Goal: Transaction & Acquisition: Obtain resource

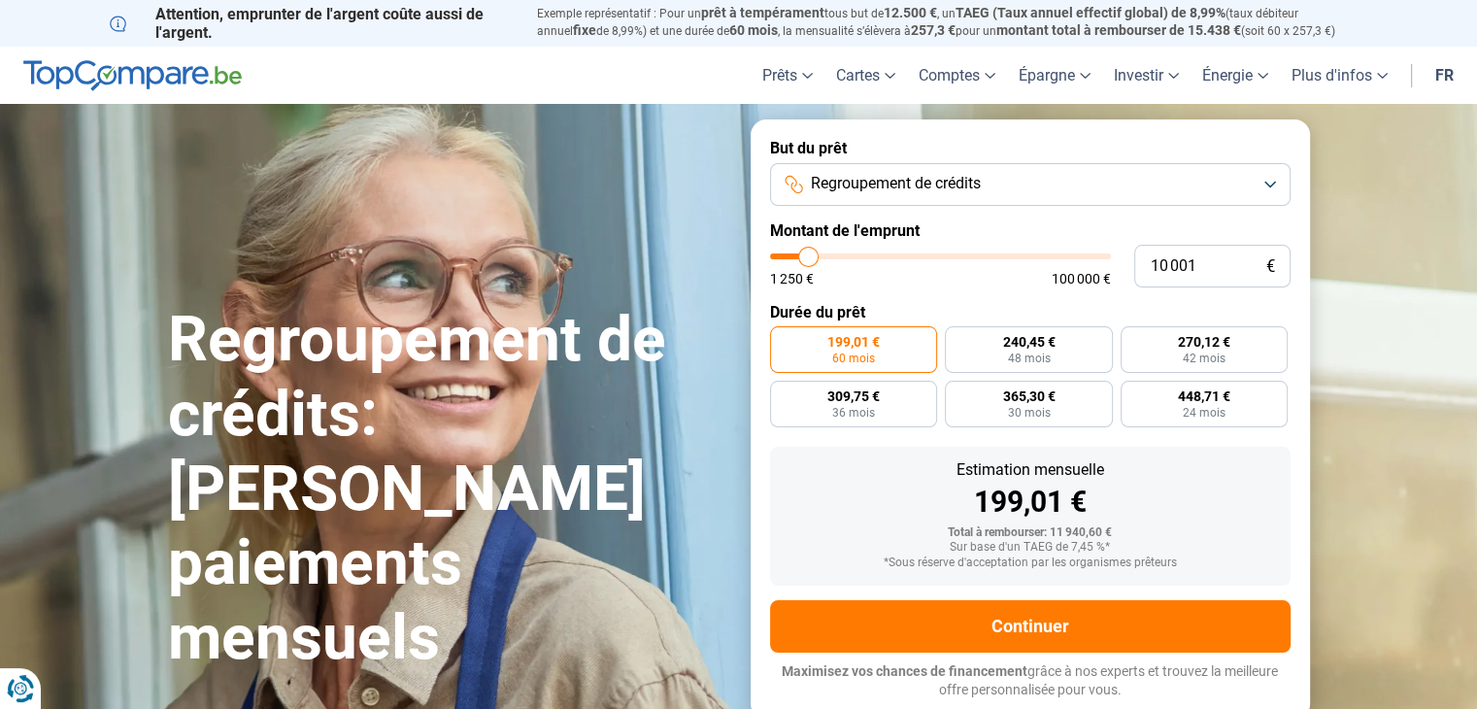
type input "11 750"
type input "11750"
type input "12 500"
type input "12500"
type input "13 500"
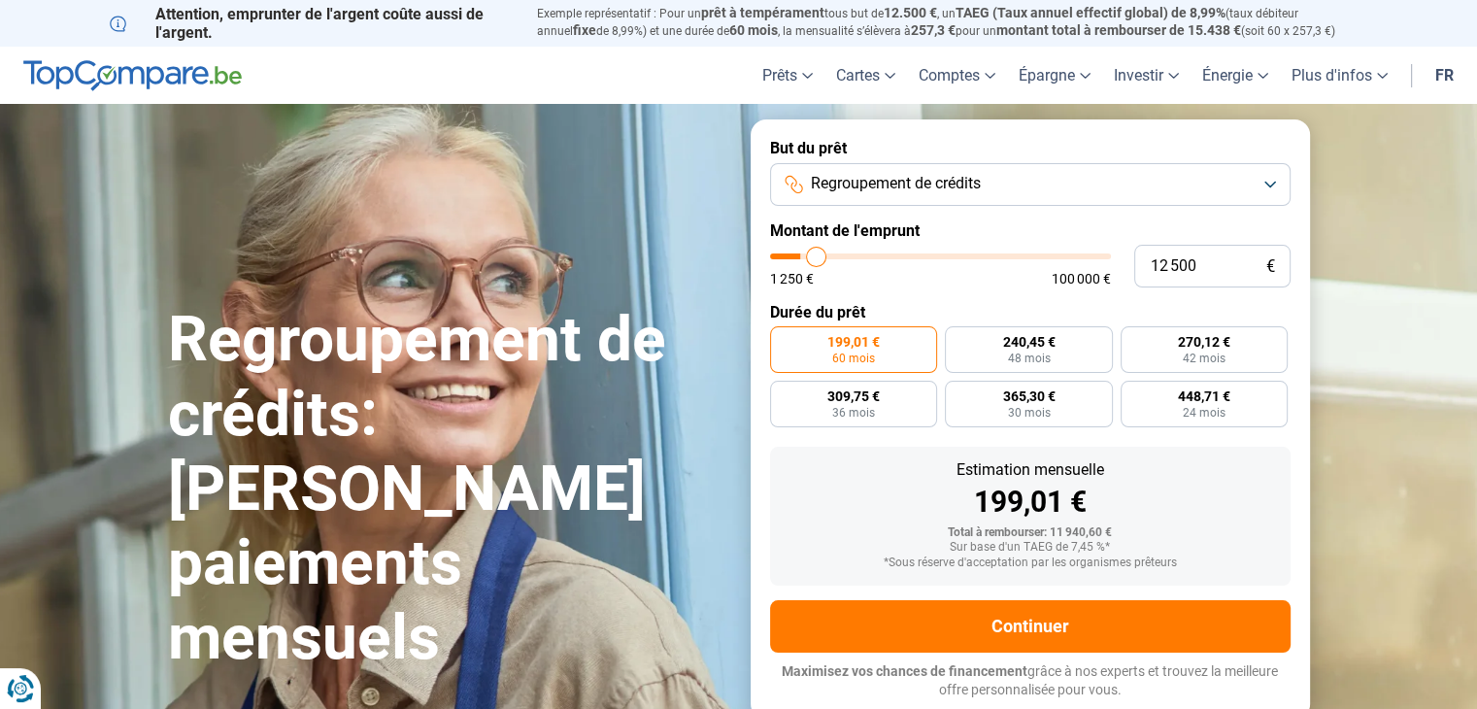
type input "13500"
type input "15 000"
type input "15000"
type input "15 250"
type input "15250"
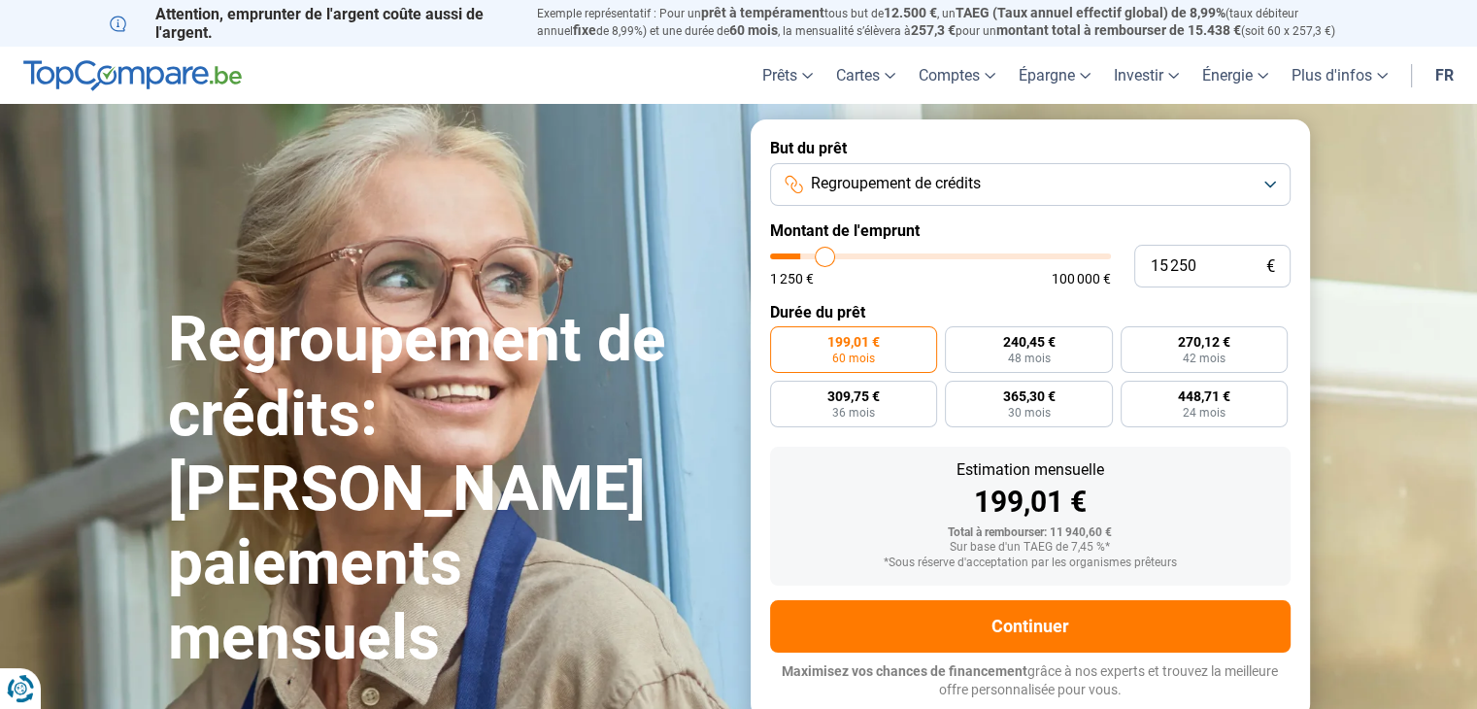
type input "15 750"
type input "15750"
type input "16 000"
type input "16000"
type input "16 250"
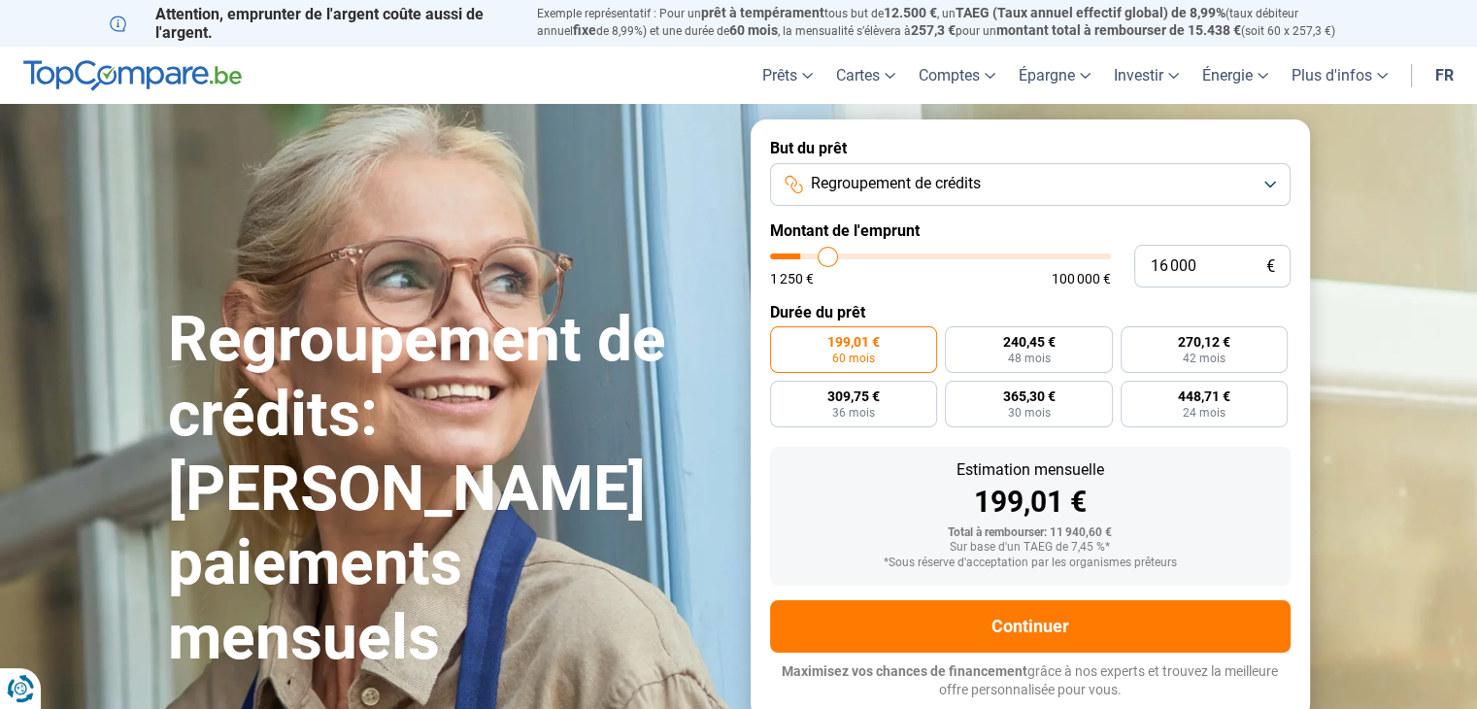
type input "16250"
type input "16 500"
type input "16500"
type input "17 000"
type input "17000"
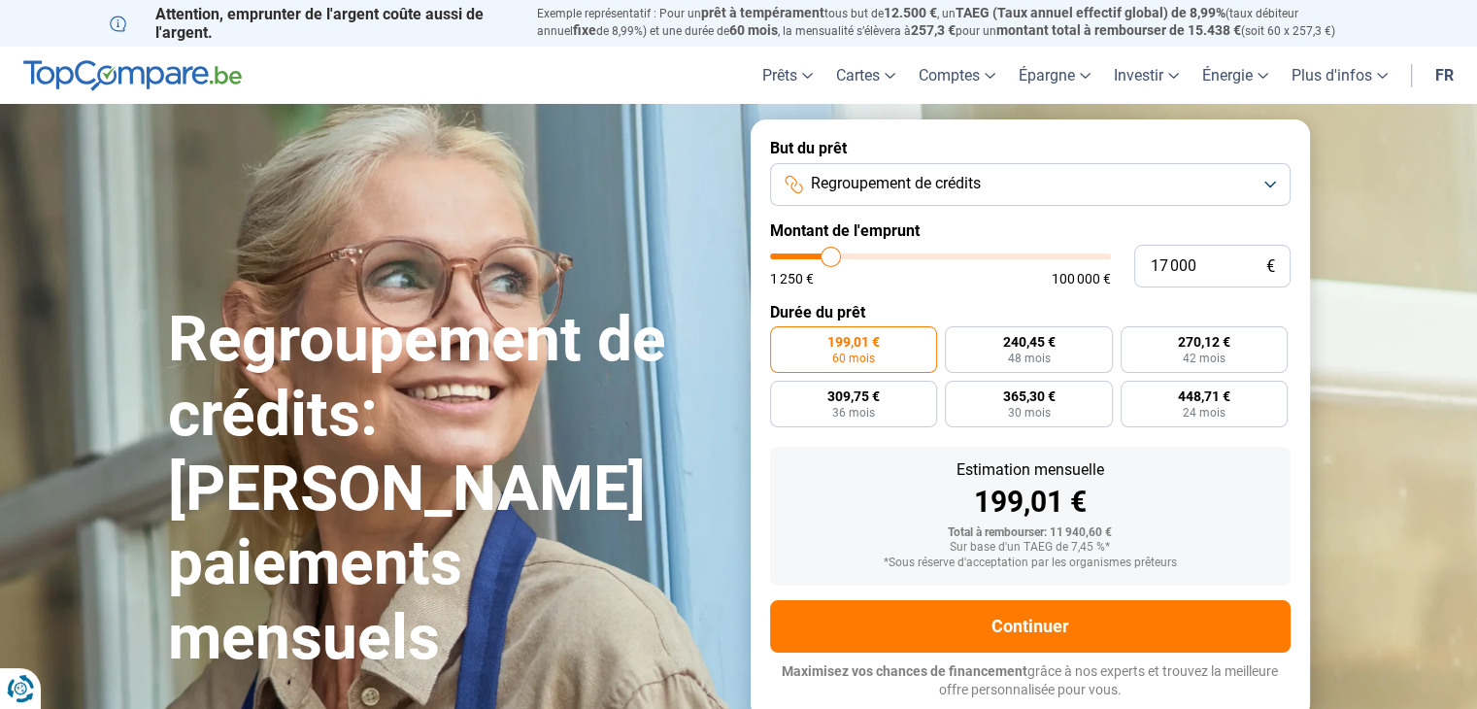
type input "17 250"
type input "17250"
type input "17 750"
type input "17750"
type input "18 000"
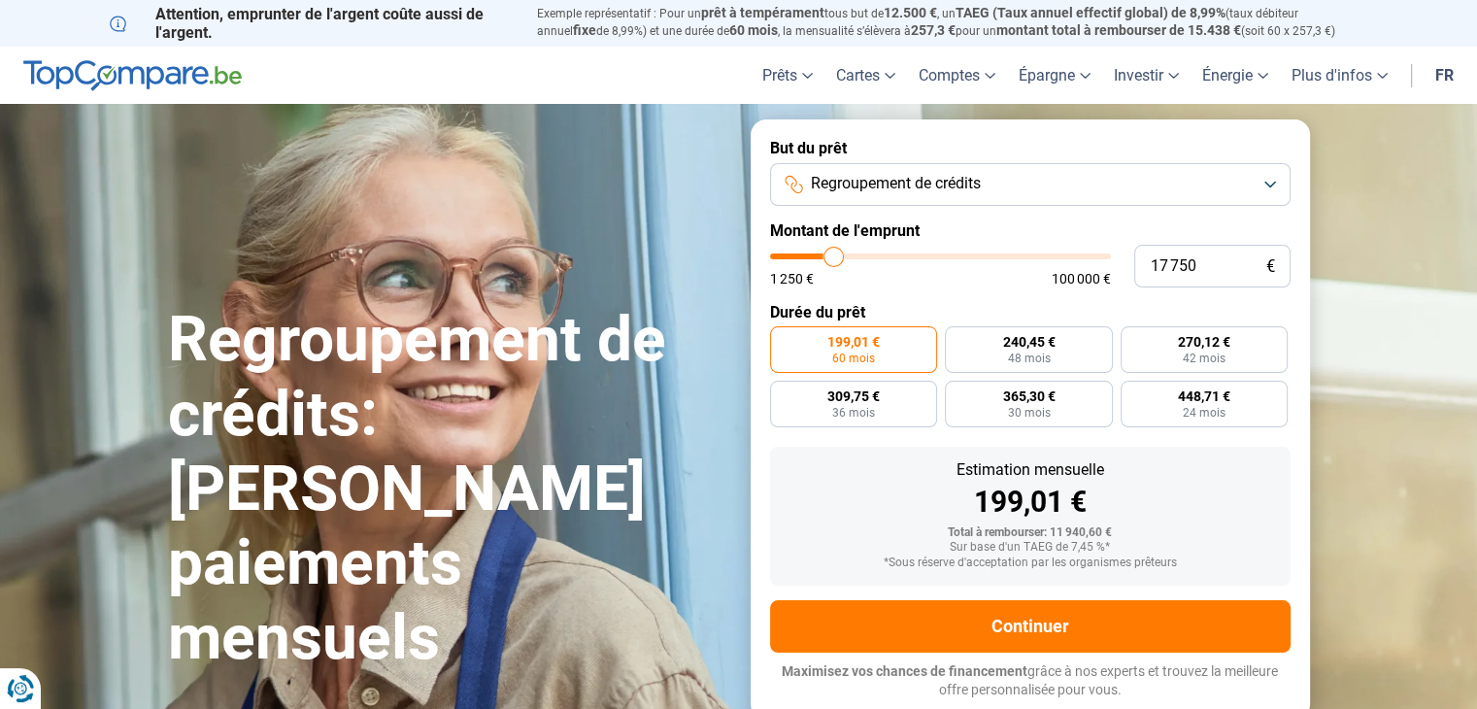
type input "18000"
type input "18 250"
type input "18250"
type input "18 500"
type input "18500"
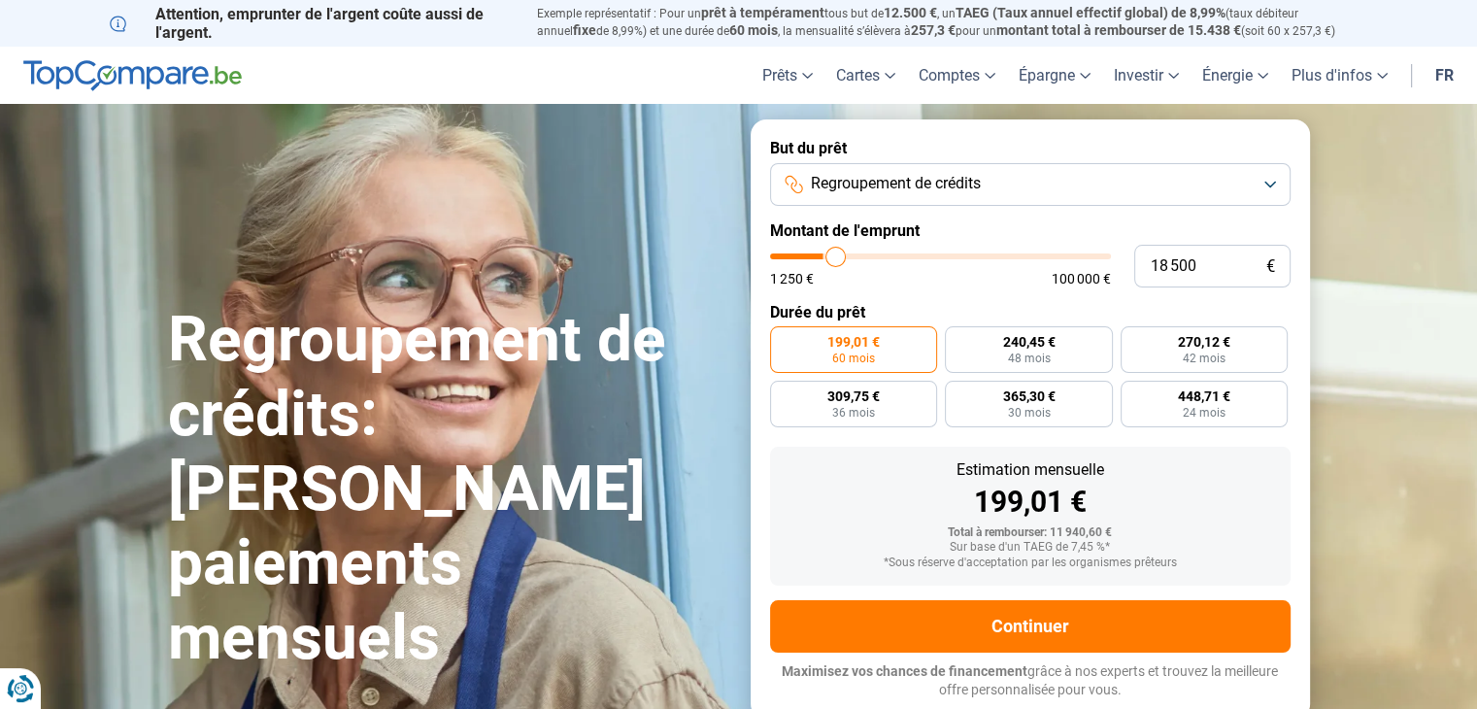
type input "18 750"
type input "18750"
type input "19 250"
type input "19250"
type input "19 500"
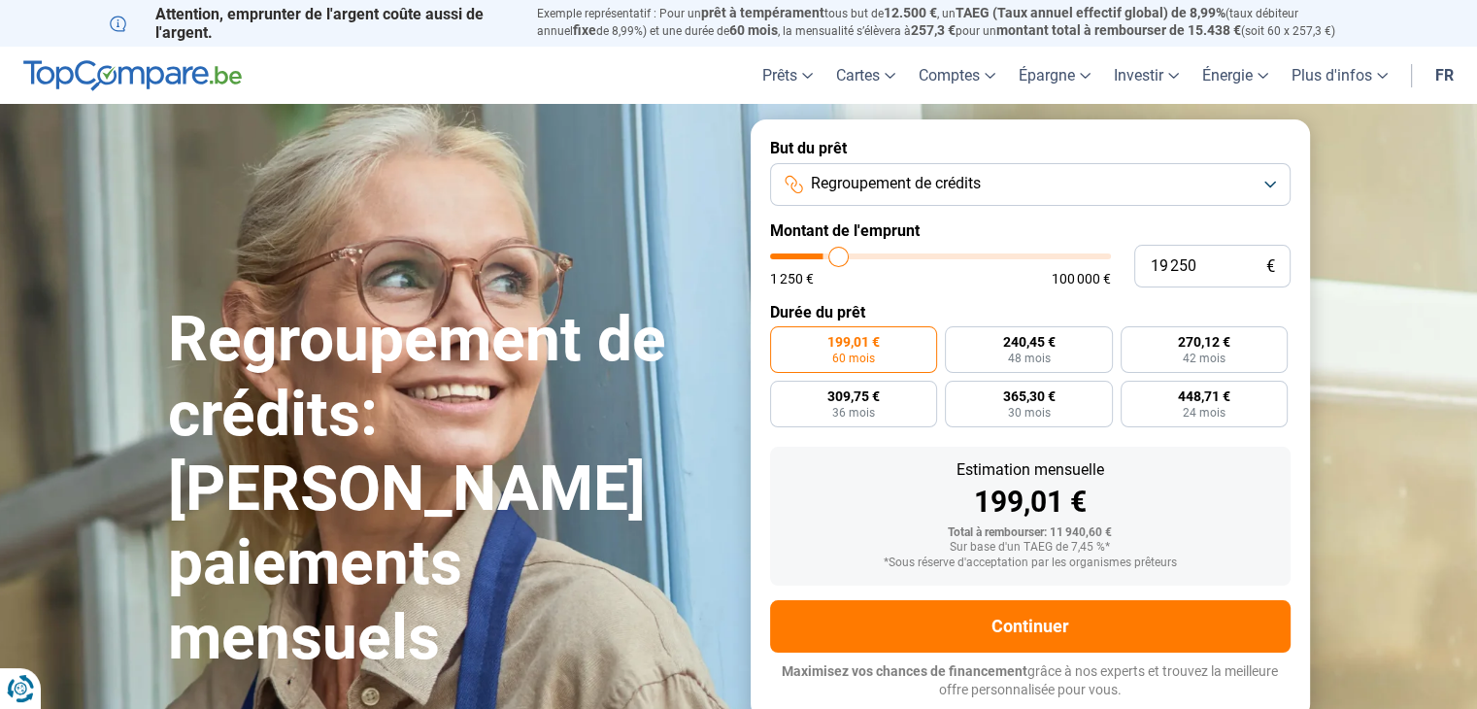
type input "19500"
type input "20 000"
type input "20000"
type input "20 250"
type input "20250"
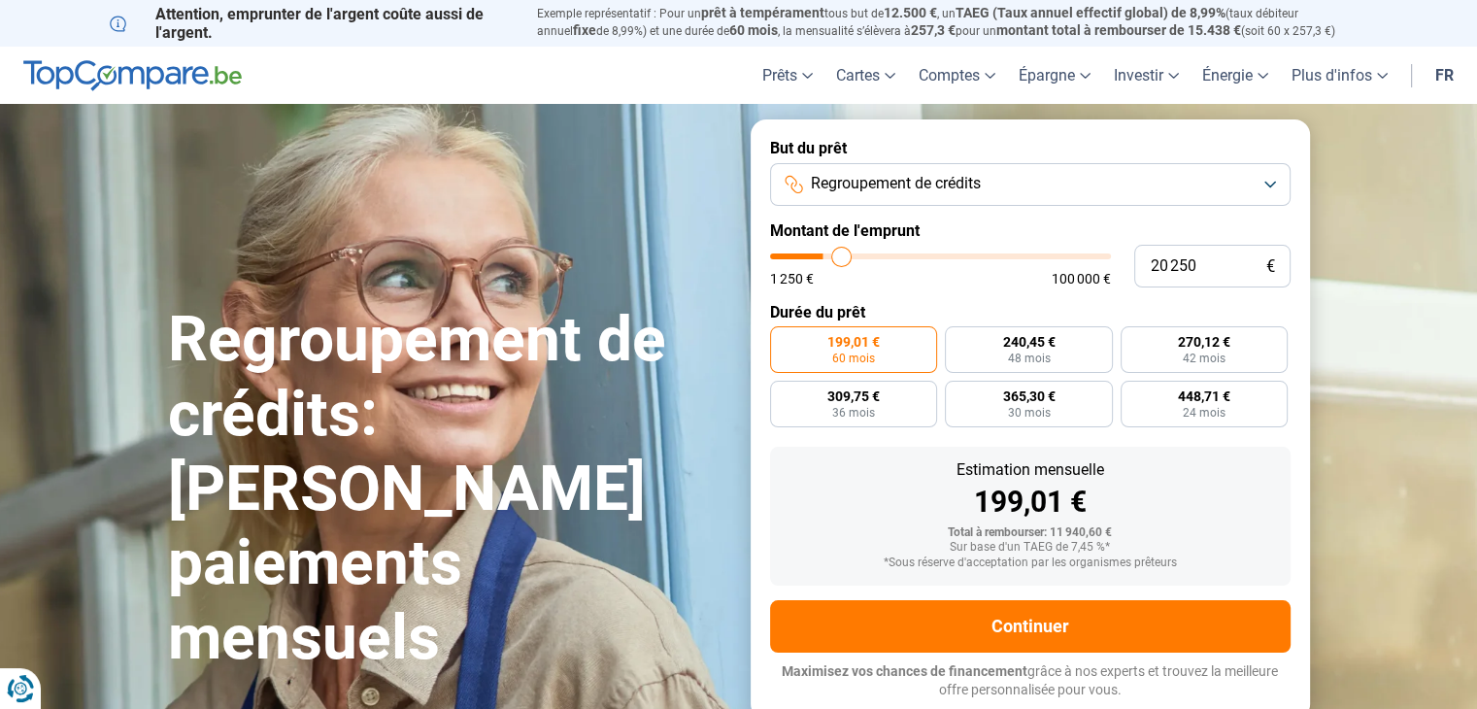
type input "20 500"
type input "20500"
type input "21 250"
type input "21250"
type input "22 000"
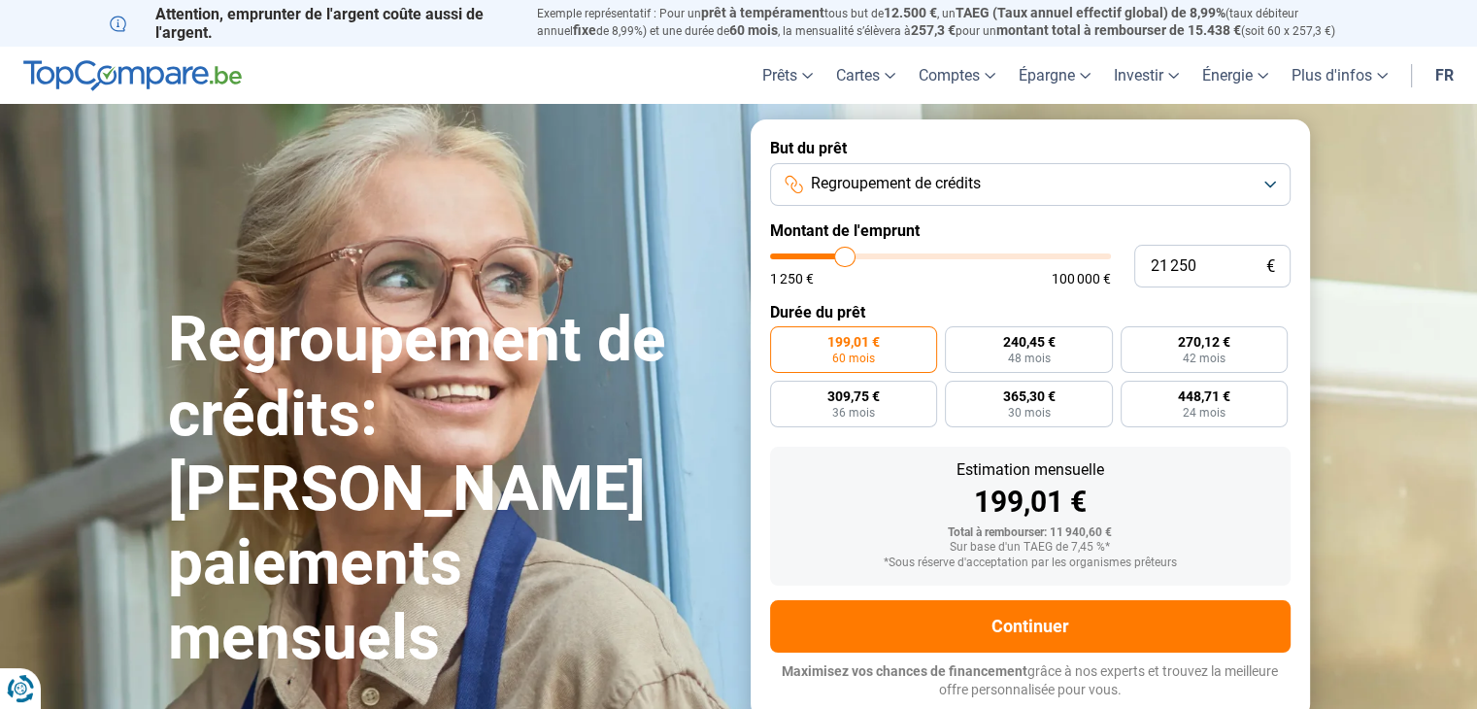
type input "22000"
type input "22 500"
type input "22500"
type input "23 250"
type input "23250"
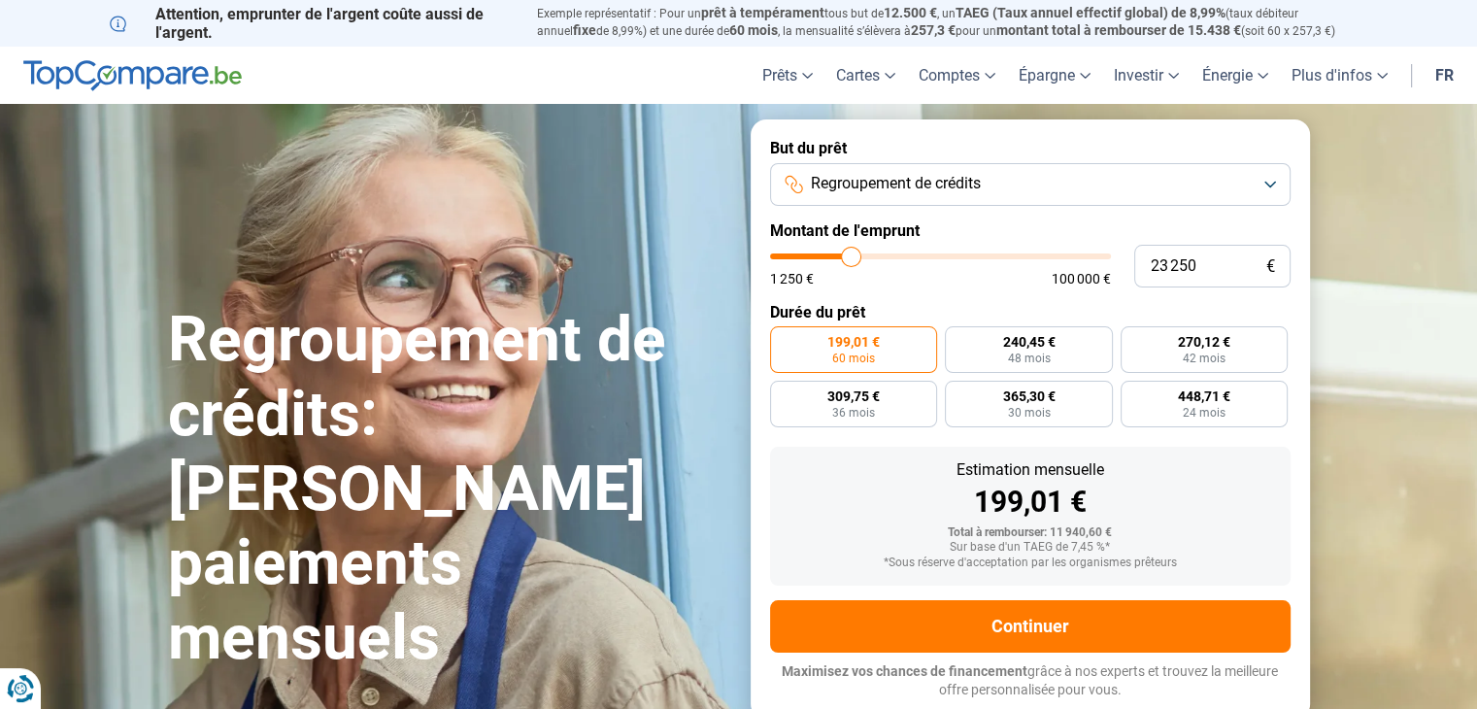
type input "23 750"
type input "23750"
type input "24 500"
type input "24500"
type input "24 750"
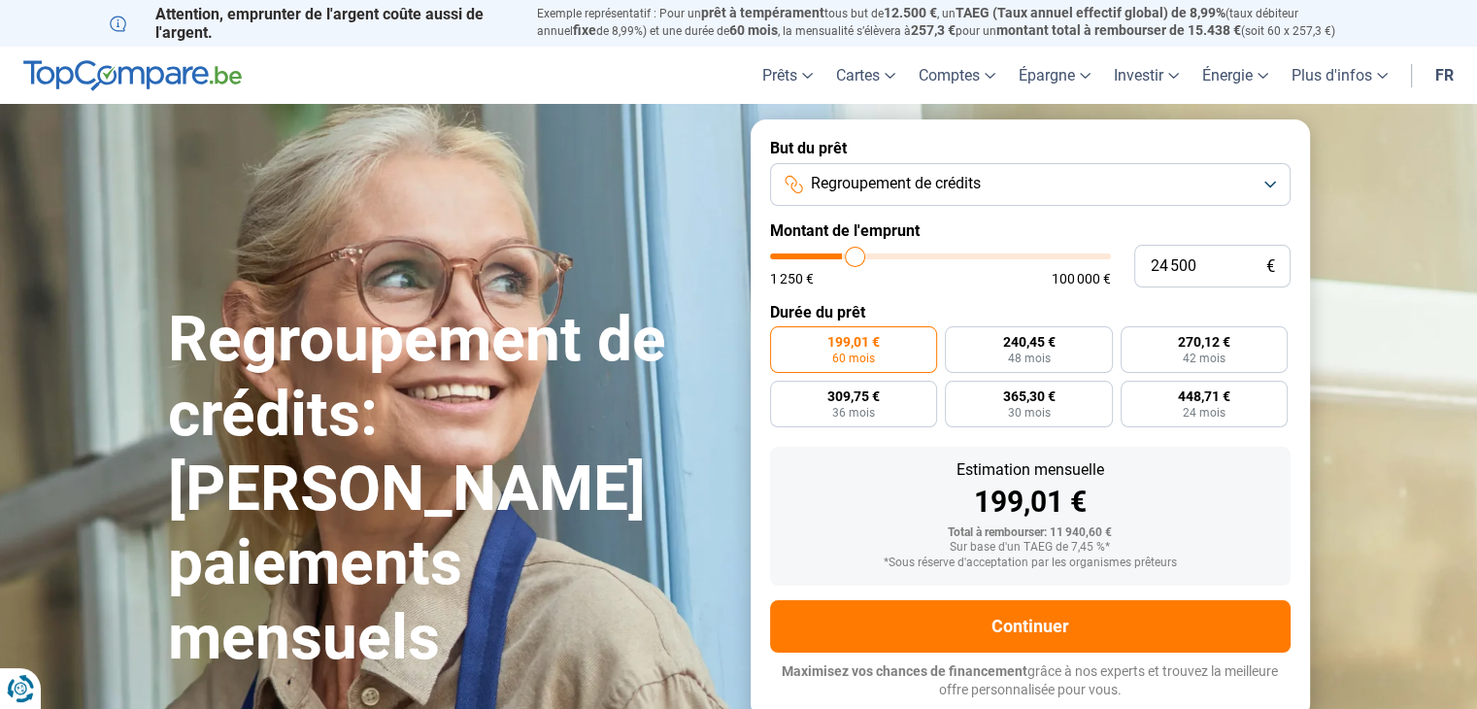
type input "24750"
type input "25 250"
type input "25250"
type input "25 500"
type input "25500"
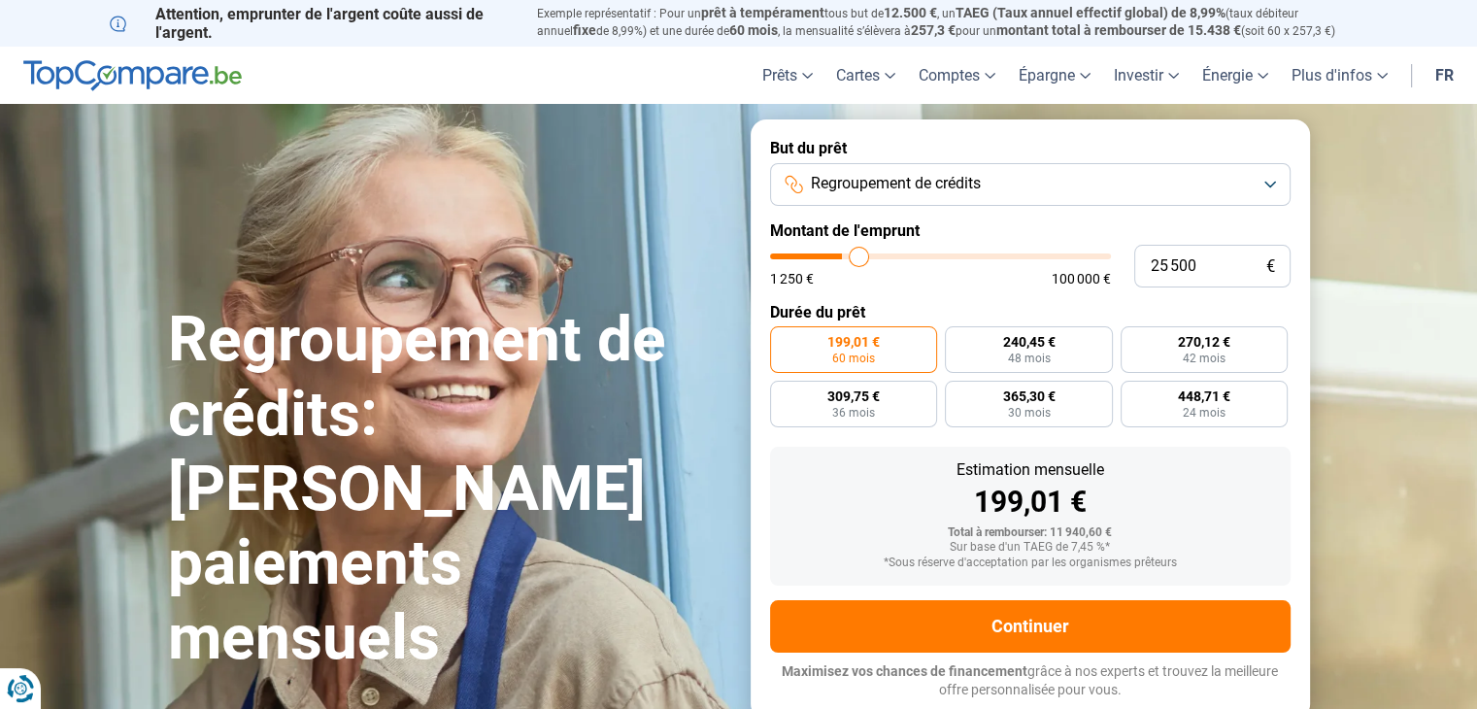
type input "25 750"
type input "25750"
type input "26 000"
type input "26000"
type input "26 250"
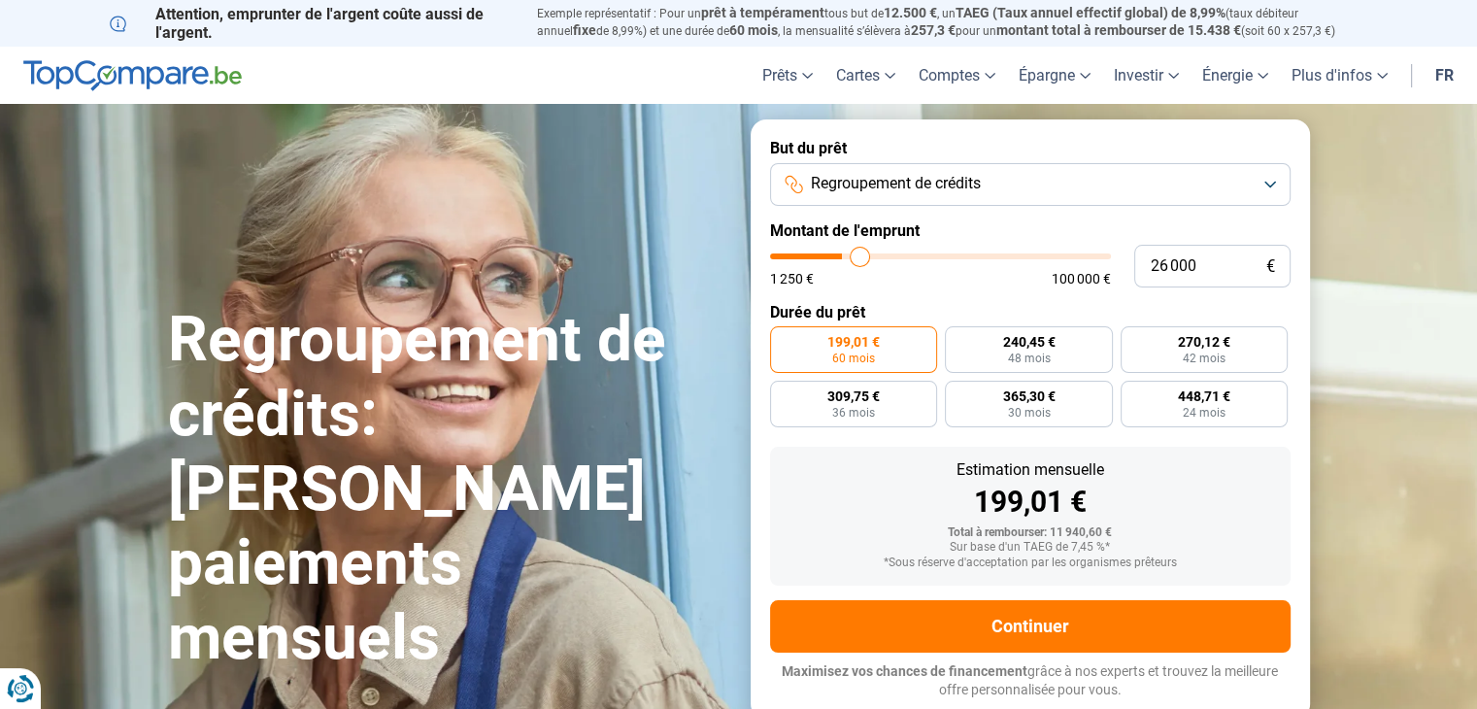
type input "26250"
type input "26 500"
type input "26500"
type input "26 750"
type input "26750"
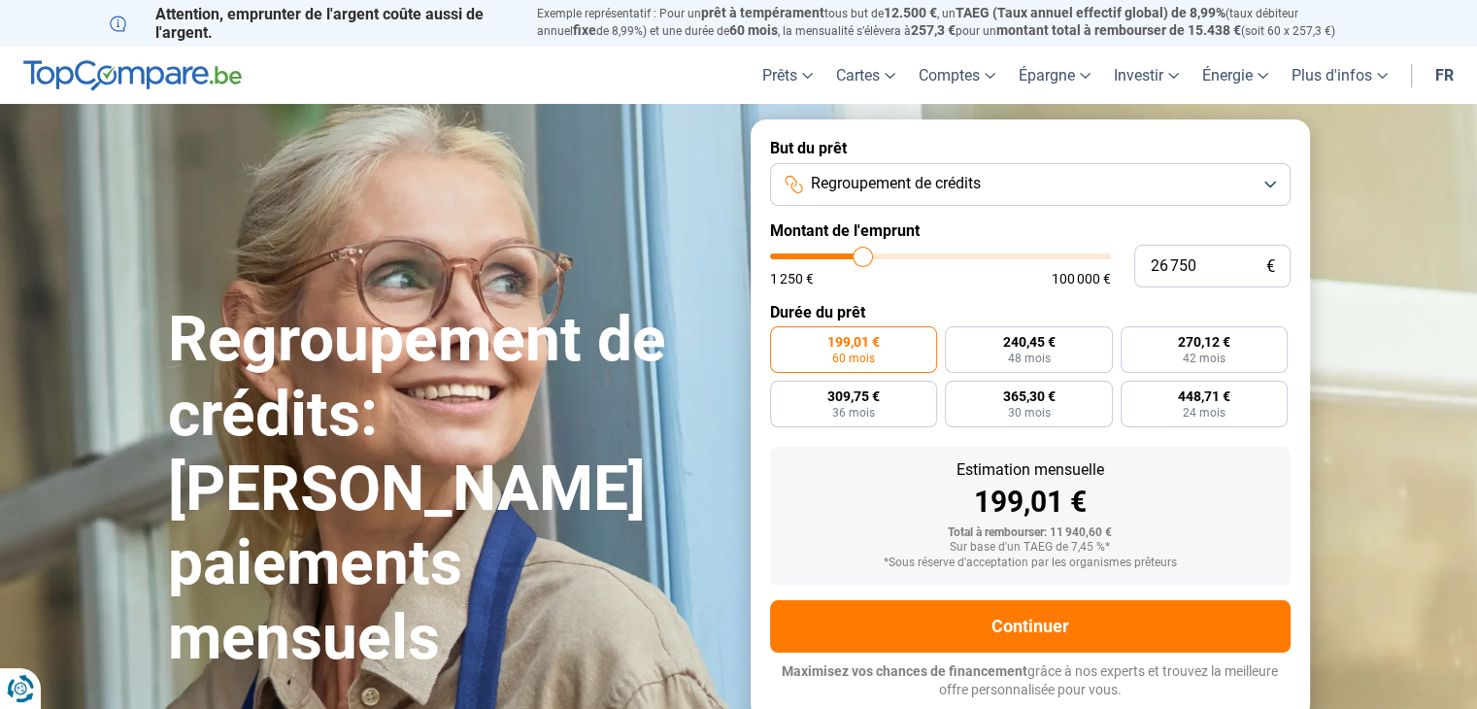
type input "26 500"
type input "26500"
type input "26 250"
type input "26250"
type input "26 000"
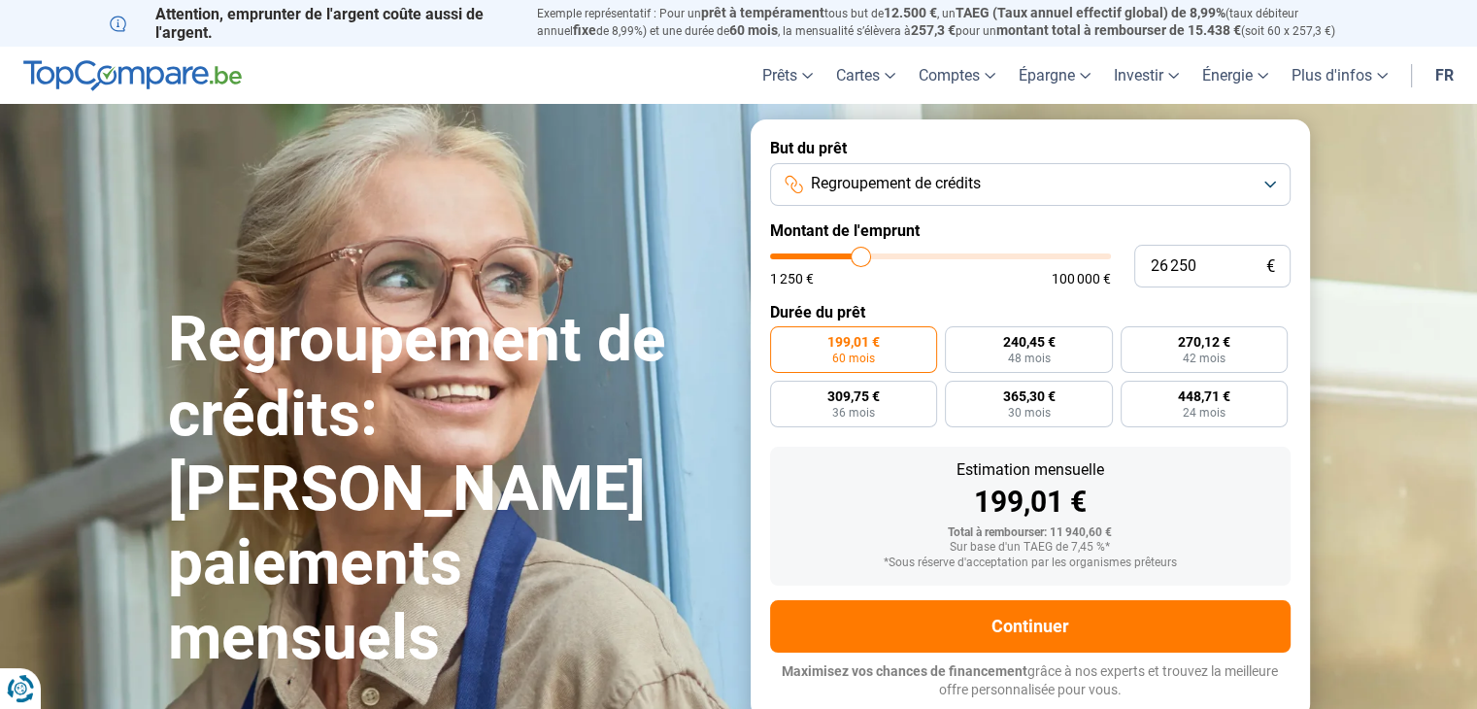
type input "26000"
type input "25 750"
type input "25750"
type input "25 500"
type input "25500"
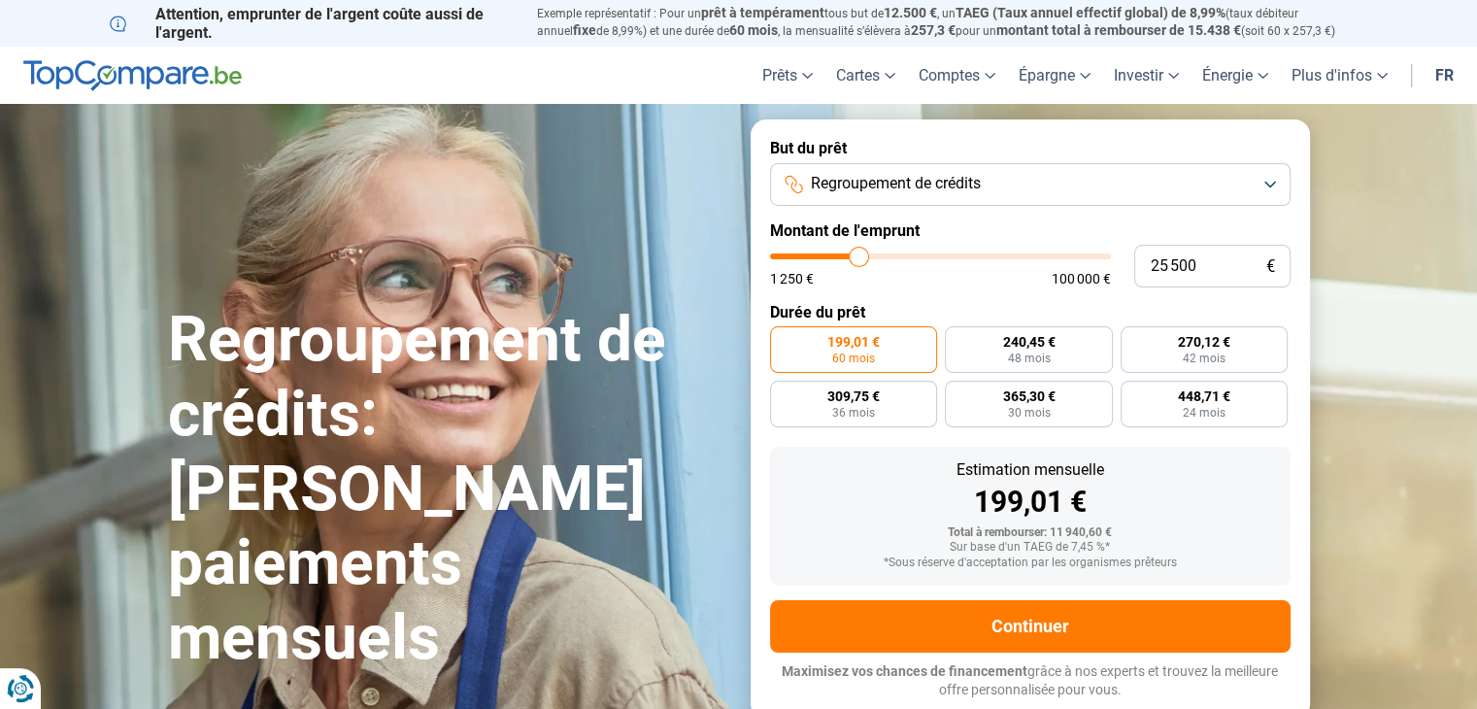
type input "25 250"
type input "25250"
type input "25 000"
drag, startPoint x: 809, startPoint y: 260, endPoint x: 856, endPoint y: 260, distance: 47.6
type input "25000"
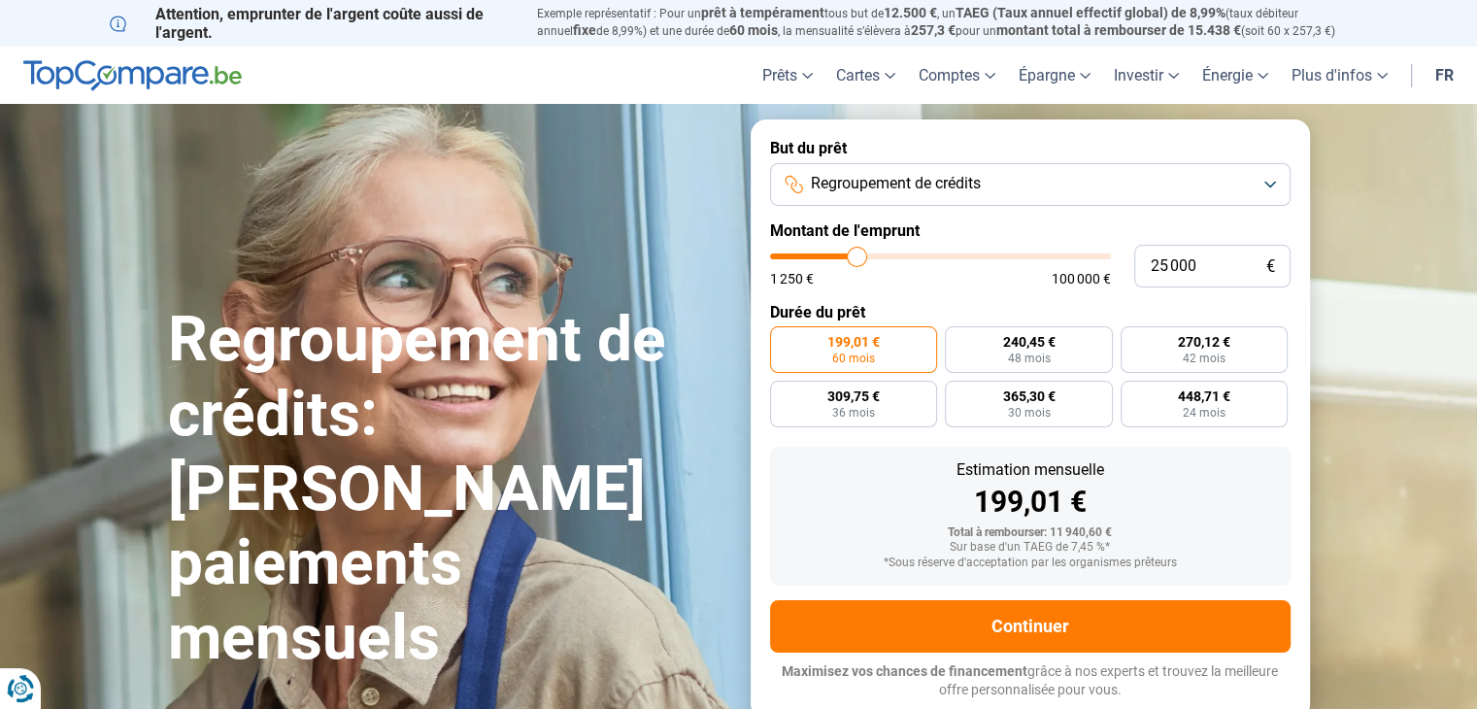
click at [856, 259] on input "range" at bounding box center [940, 256] width 341 height 6
radio input "false"
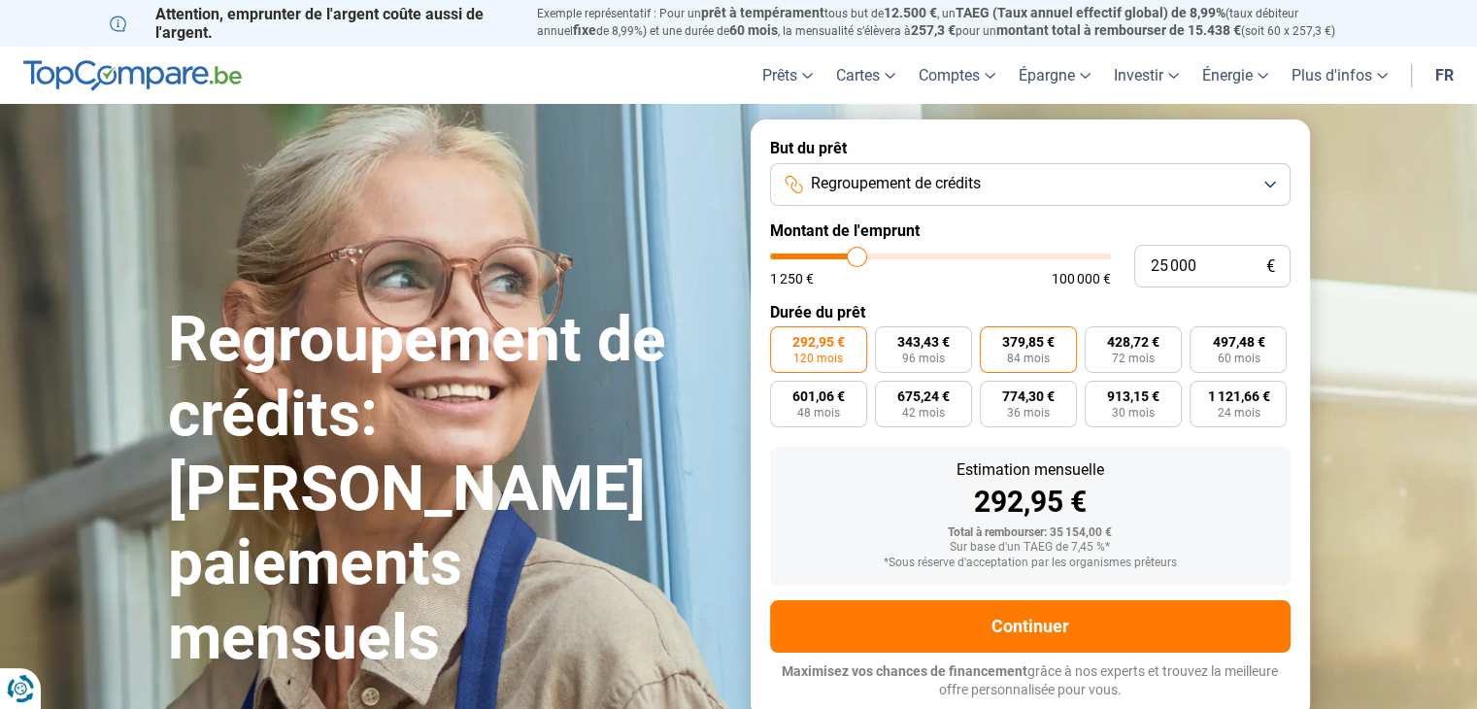
click at [1040, 356] on span "84 mois" at bounding box center [1028, 358] width 43 height 12
click at [992, 339] on input "379,85 € 84 mois" at bounding box center [986, 332] width 13 height 13
radio input "true"
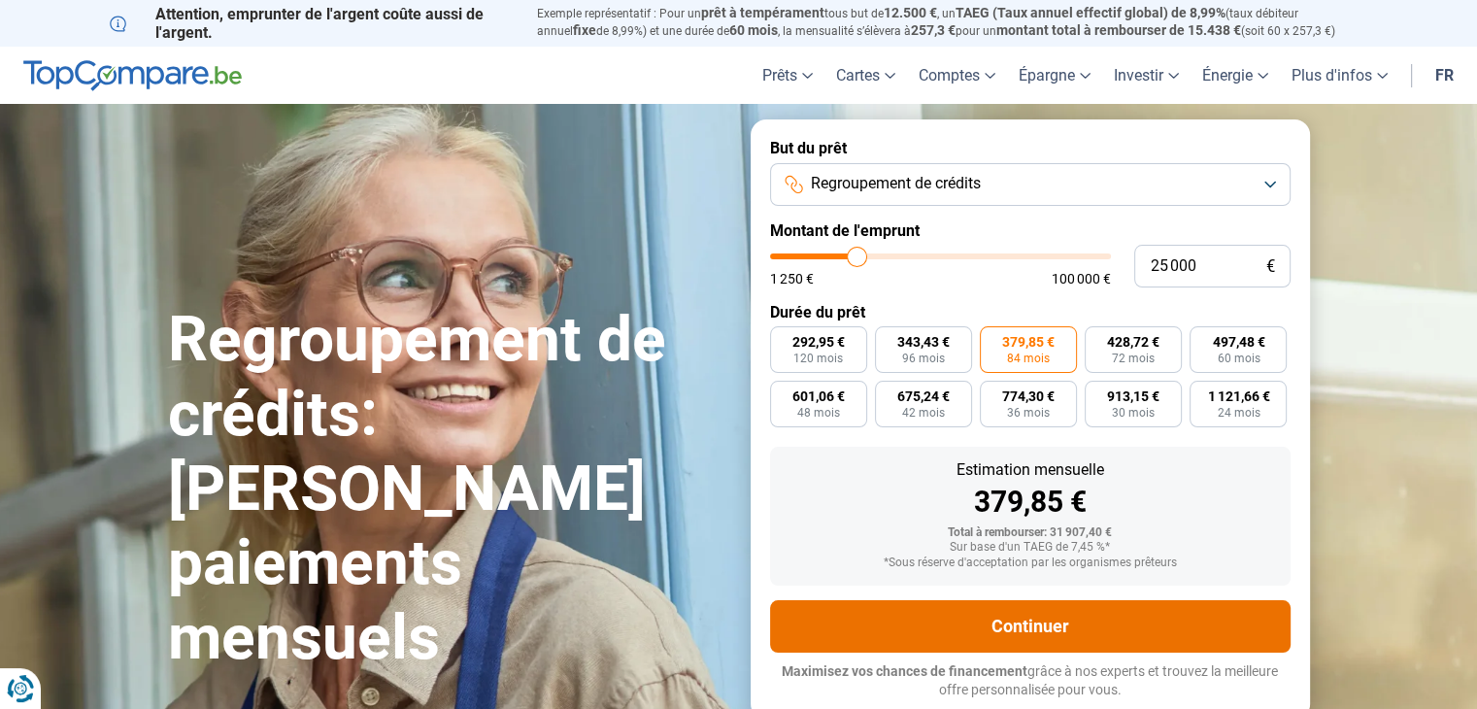
click at [1137, 627] on button "Continuer" at bounding box center [1030, 626] width 520 height 52
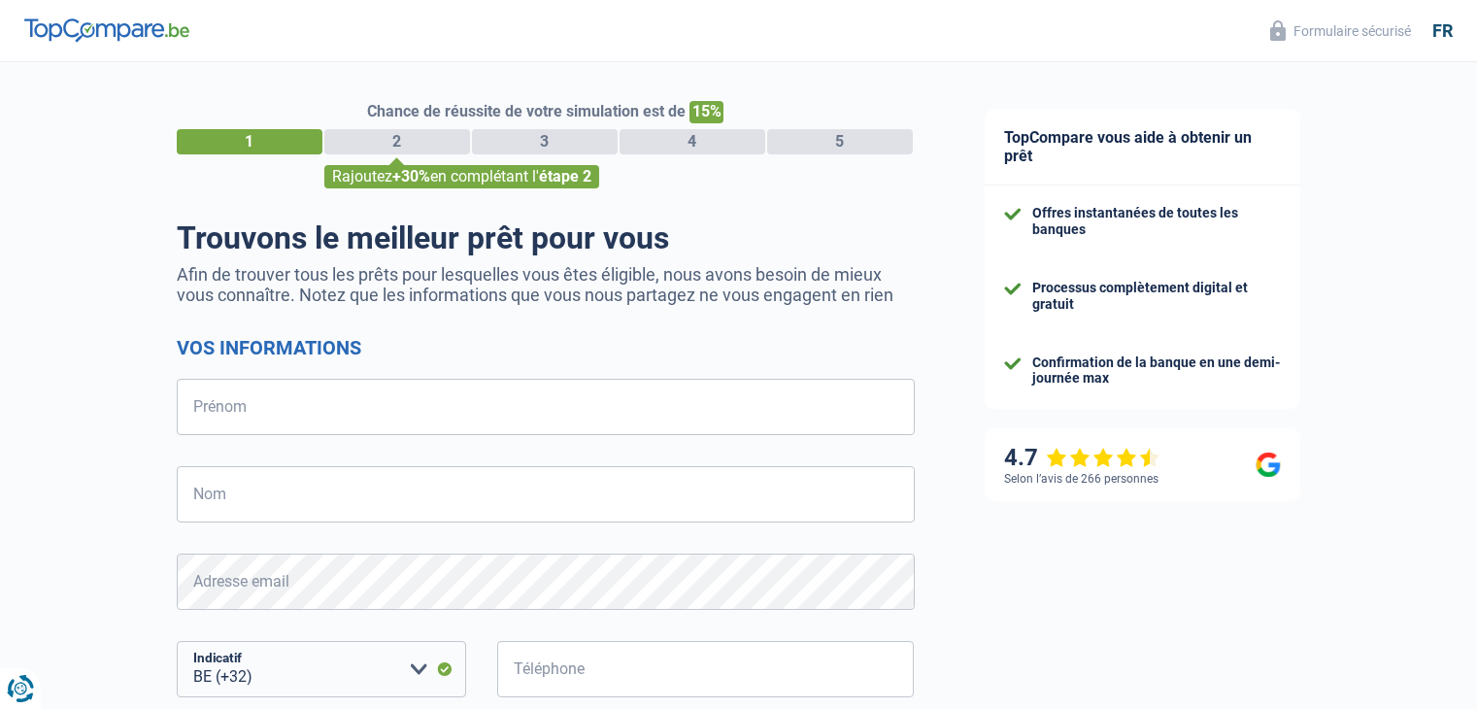
select select "32"
